Goal: Information Seeking & Learning: Check status

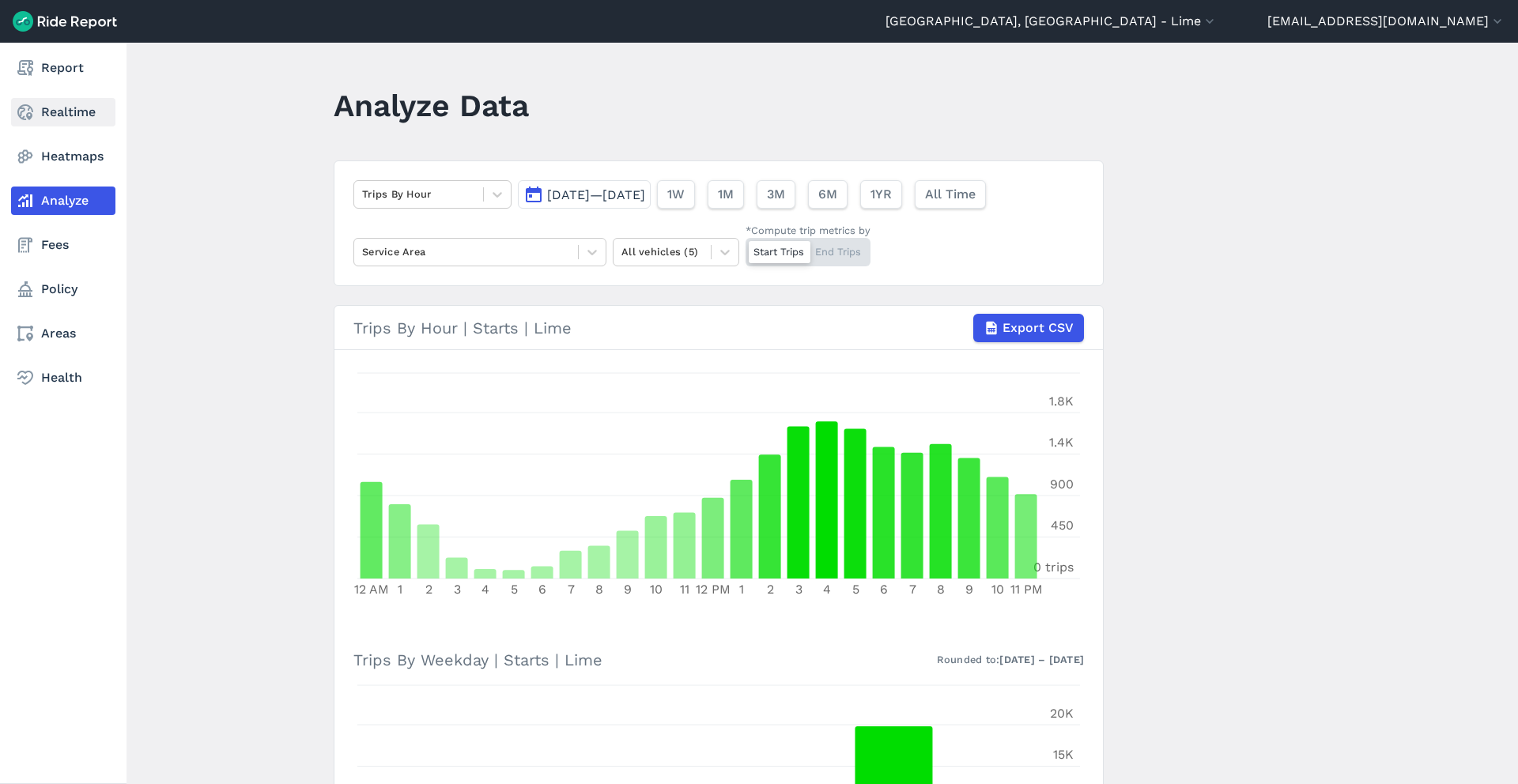
click at [90, 108] on link "Realtime" at bounding box center [62, 112] width 104 height 28
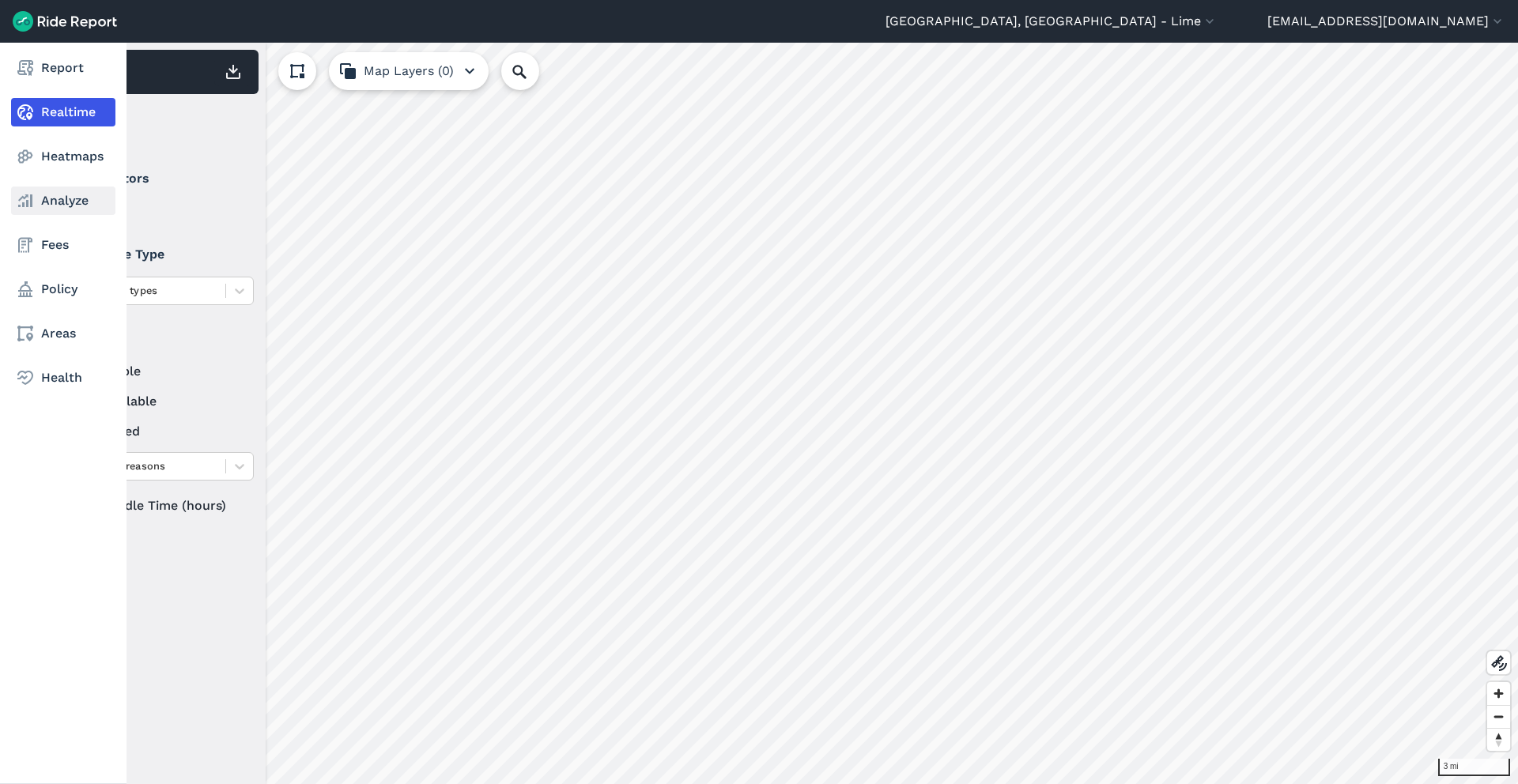
click at [81, 201] on link "Analyze" at bounding box center [62, 200] width 104 height 28
click at [57, 191] on link "Analyze" at bounding box center [62, 200] width 104 height 28
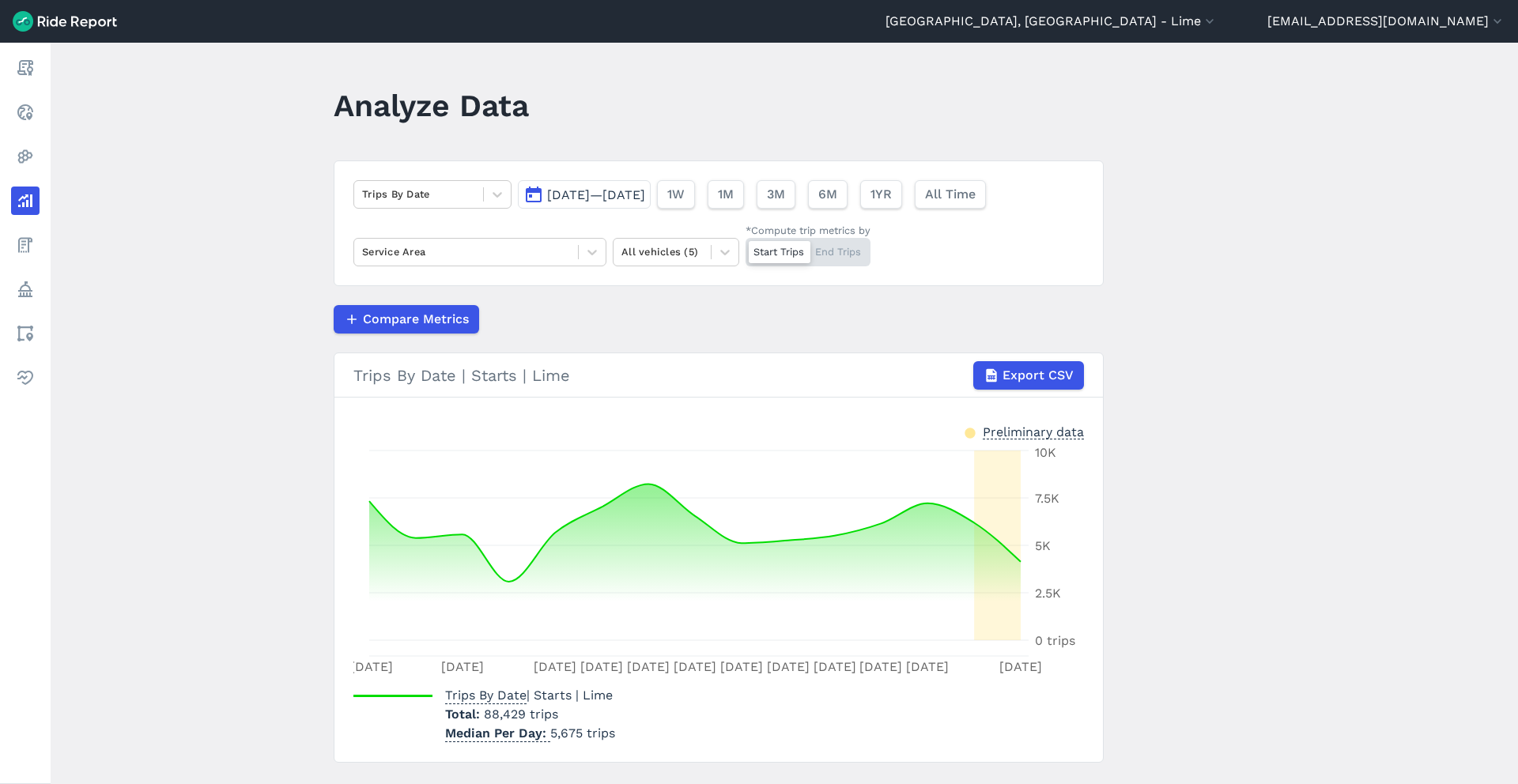
click at [645, 189] on span "[DATE]—[DATE]" at bounding box center [595, 194] width 98 height 15
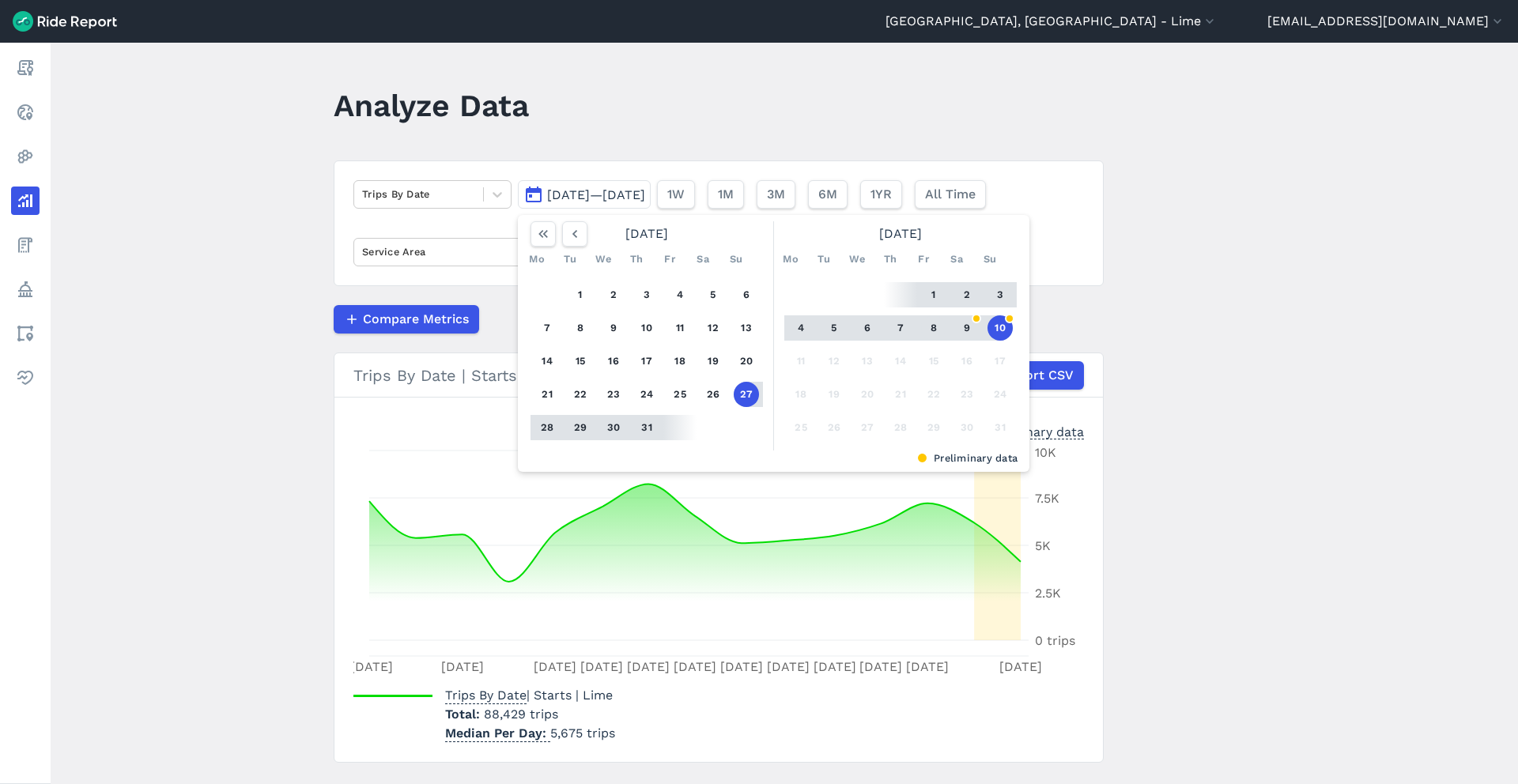
click at [930, 334] on button "8" at bounding box center [933, 328] width 25 height 25
click at [1004, 329] on button "10" at bounding box center [1000, 328] width 25 height 25
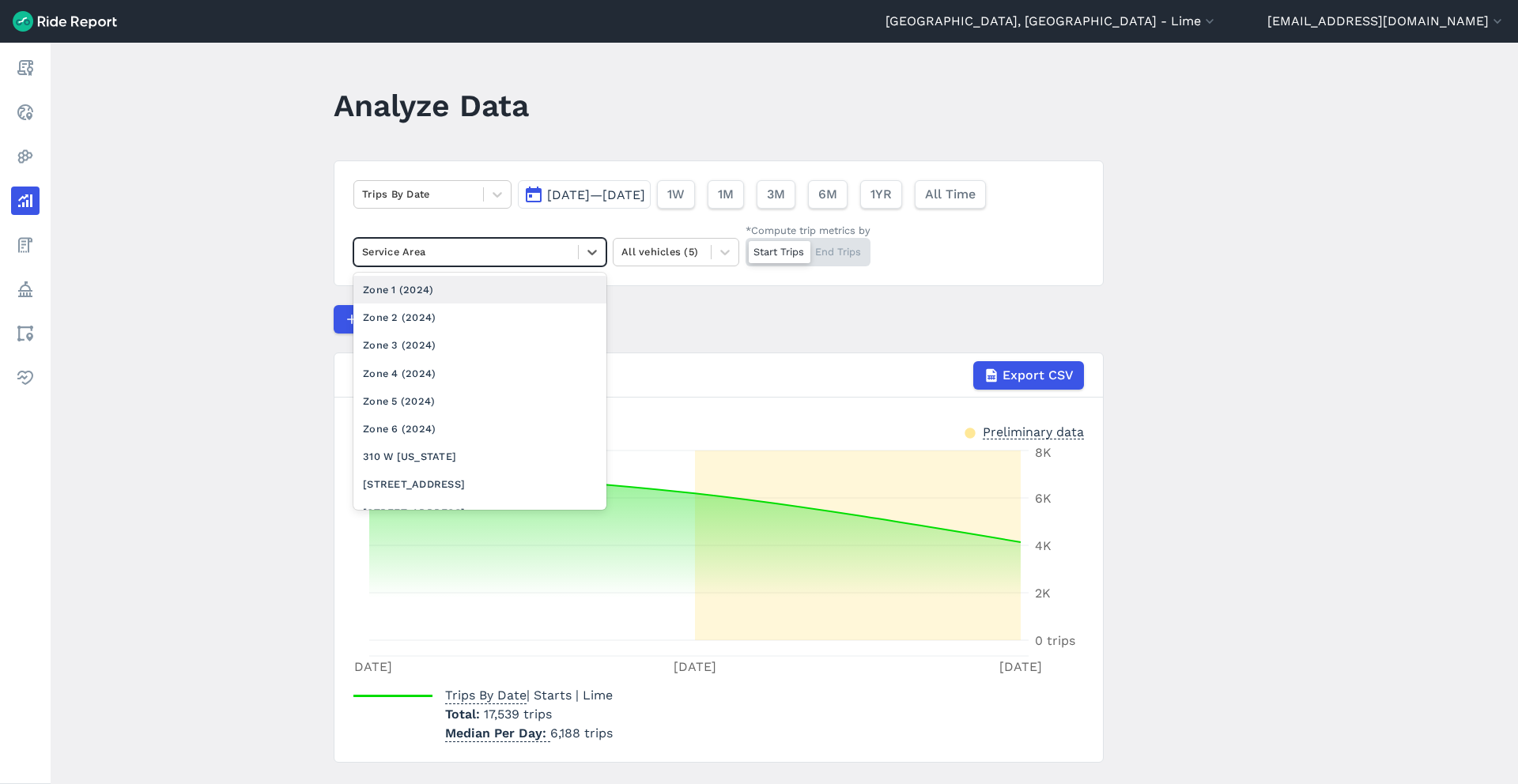
click at [544, 253] on div at bounding box center [466, 251] width 208 height 19
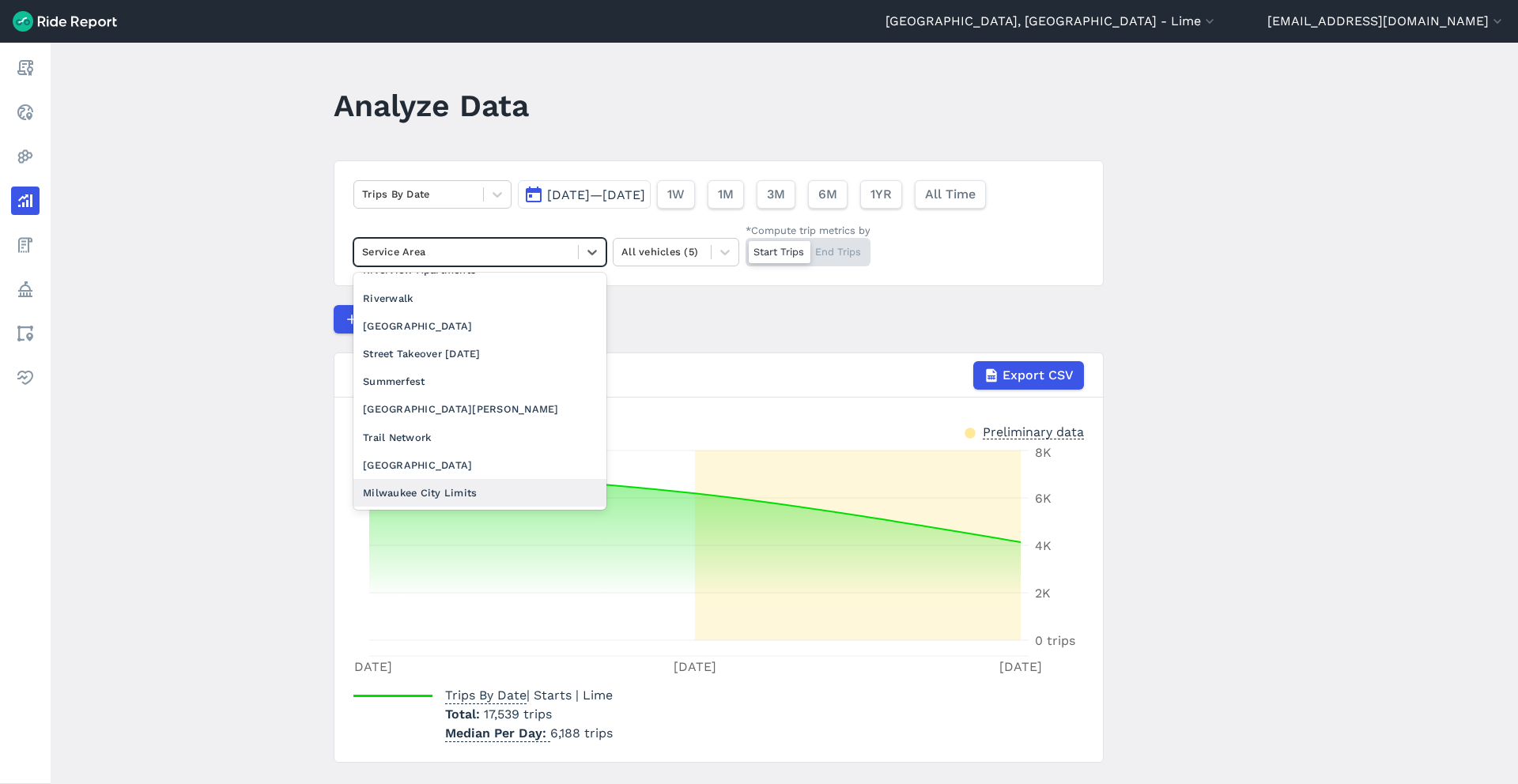
click at [490, 479] on div "Milwaukee City Limits" at bounding box center [480, 493] width 253 height 27
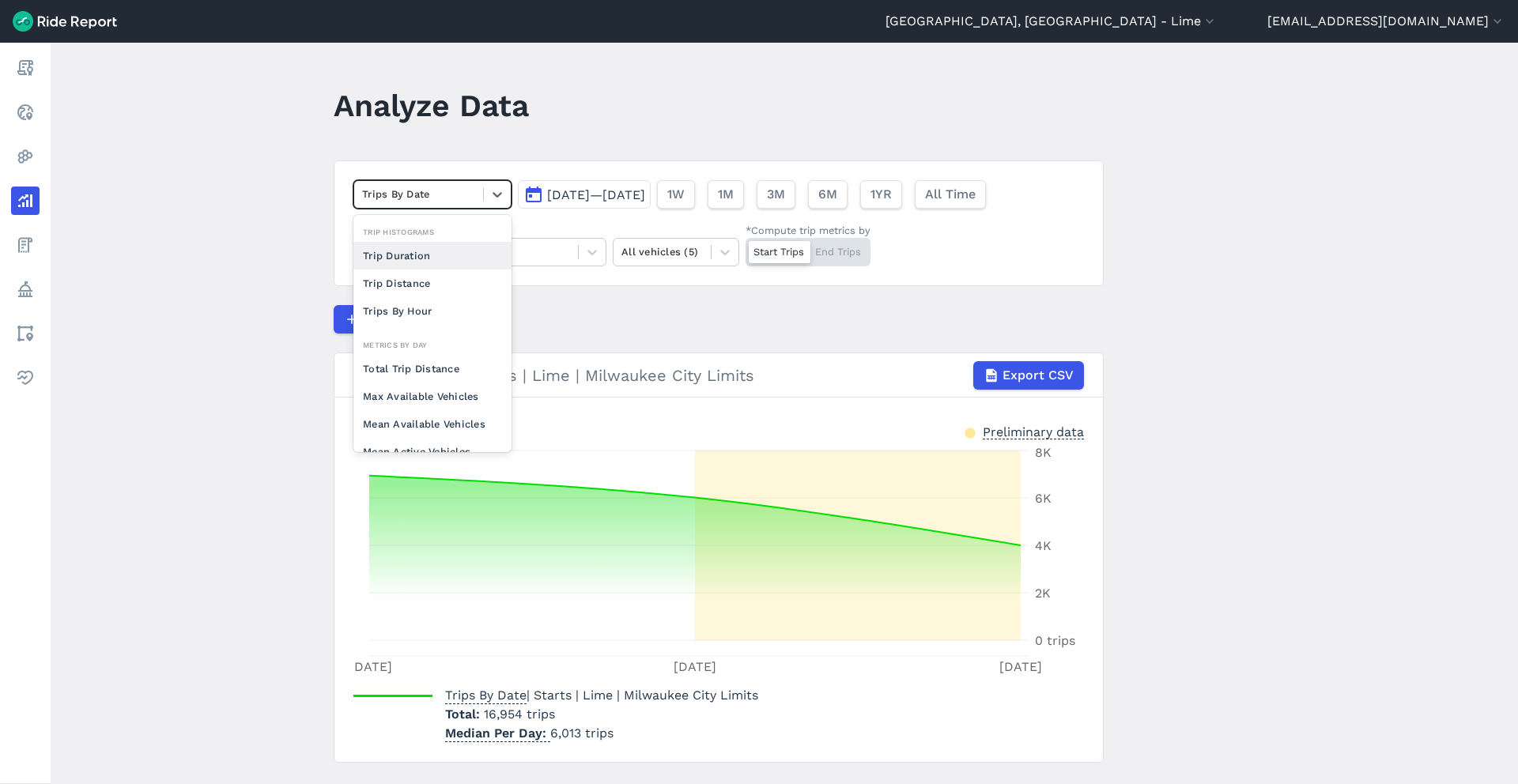
click at [463, 192] on div at bounding box center [419, 194] width 113 height 19
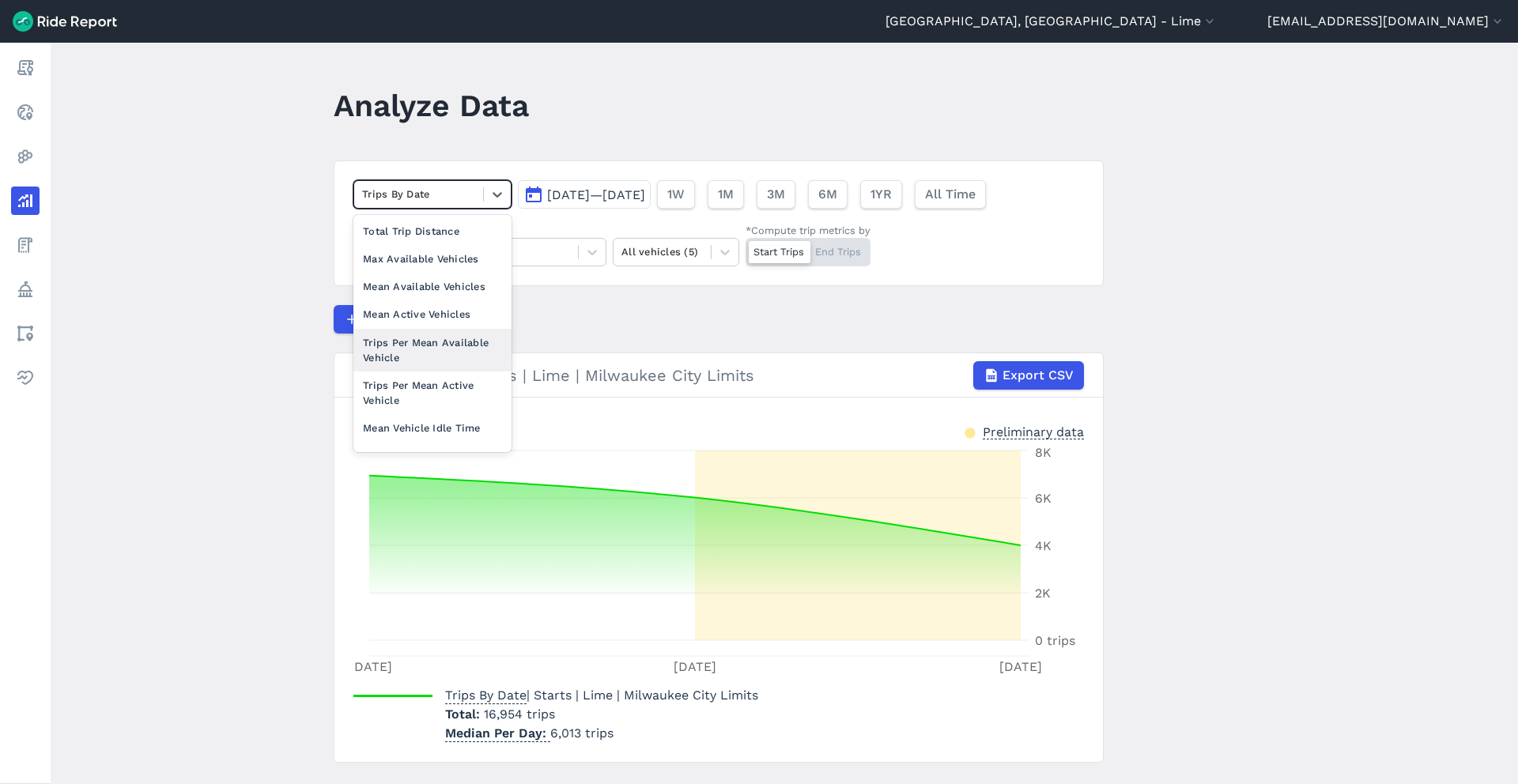
click at [467, 332] on div "Trips Per Mean Available Vehicle" at bounding box center [433, 351] width 158 height 43
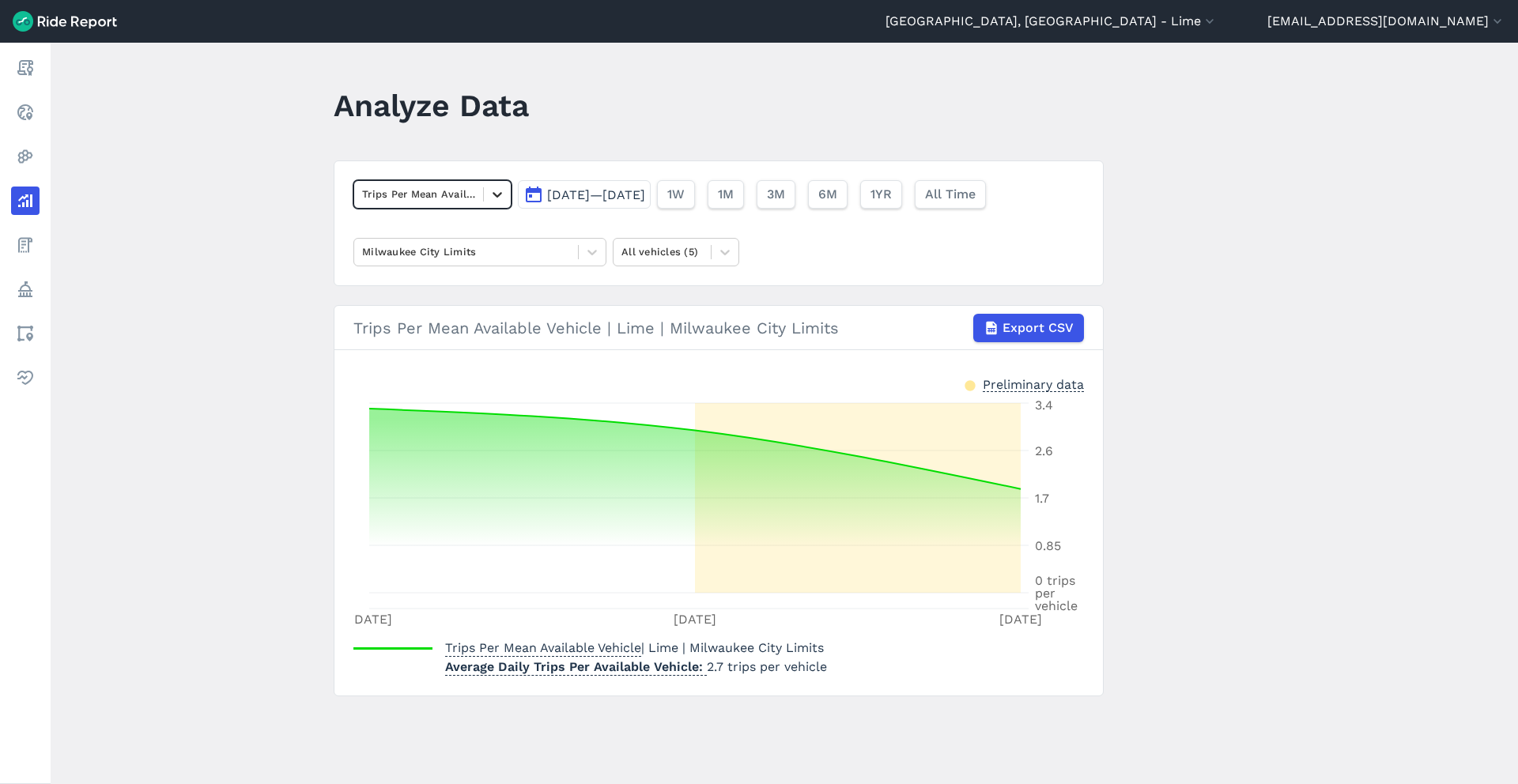
click at [484, 197] on div at bounding box center [498, 195] width 27 height 27
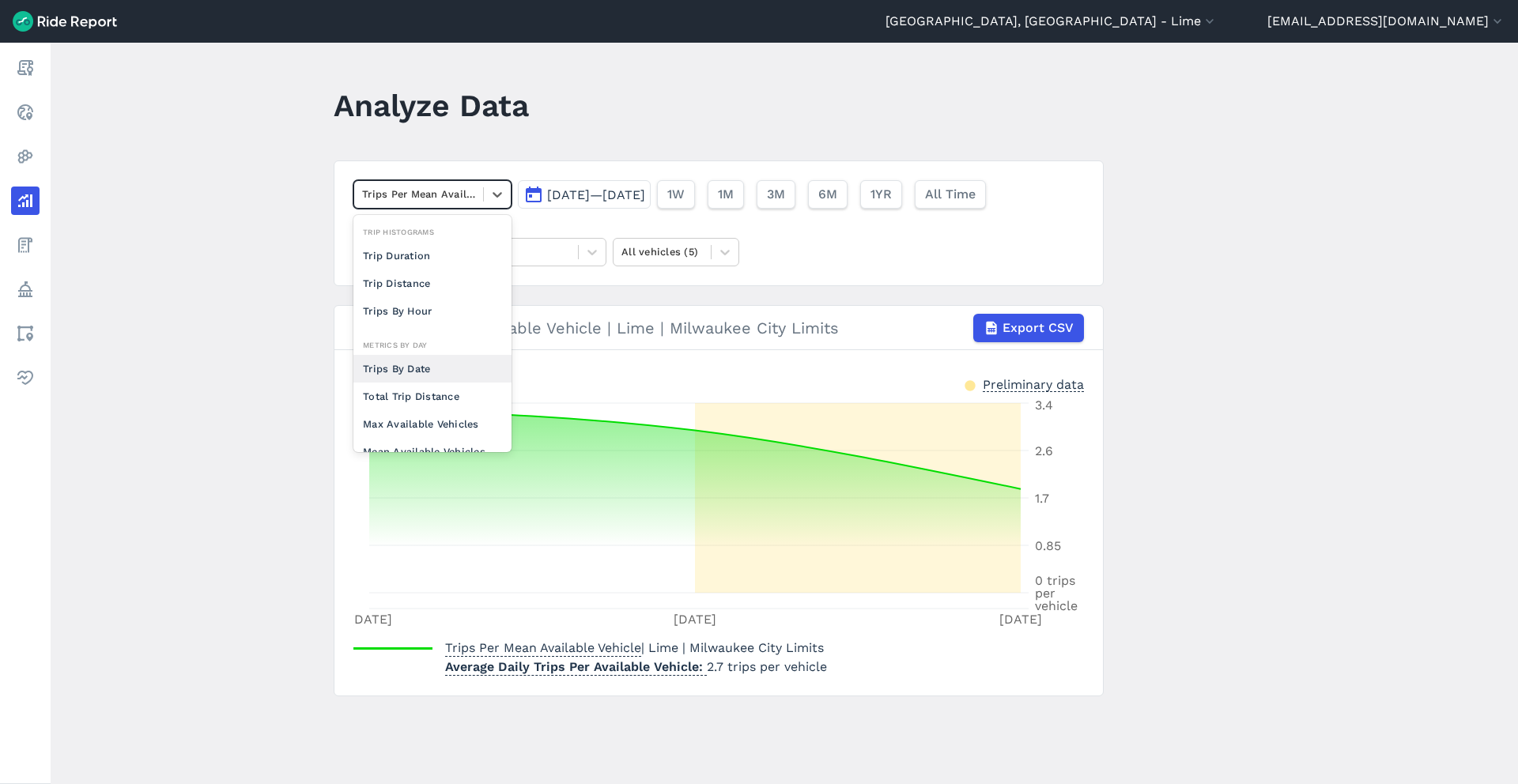
click at [417, 364] on div "Trips By Date" at bounding box center [433, 368] width 158 height 27
